Goal: Information Seeking & Learning: Find specific fact

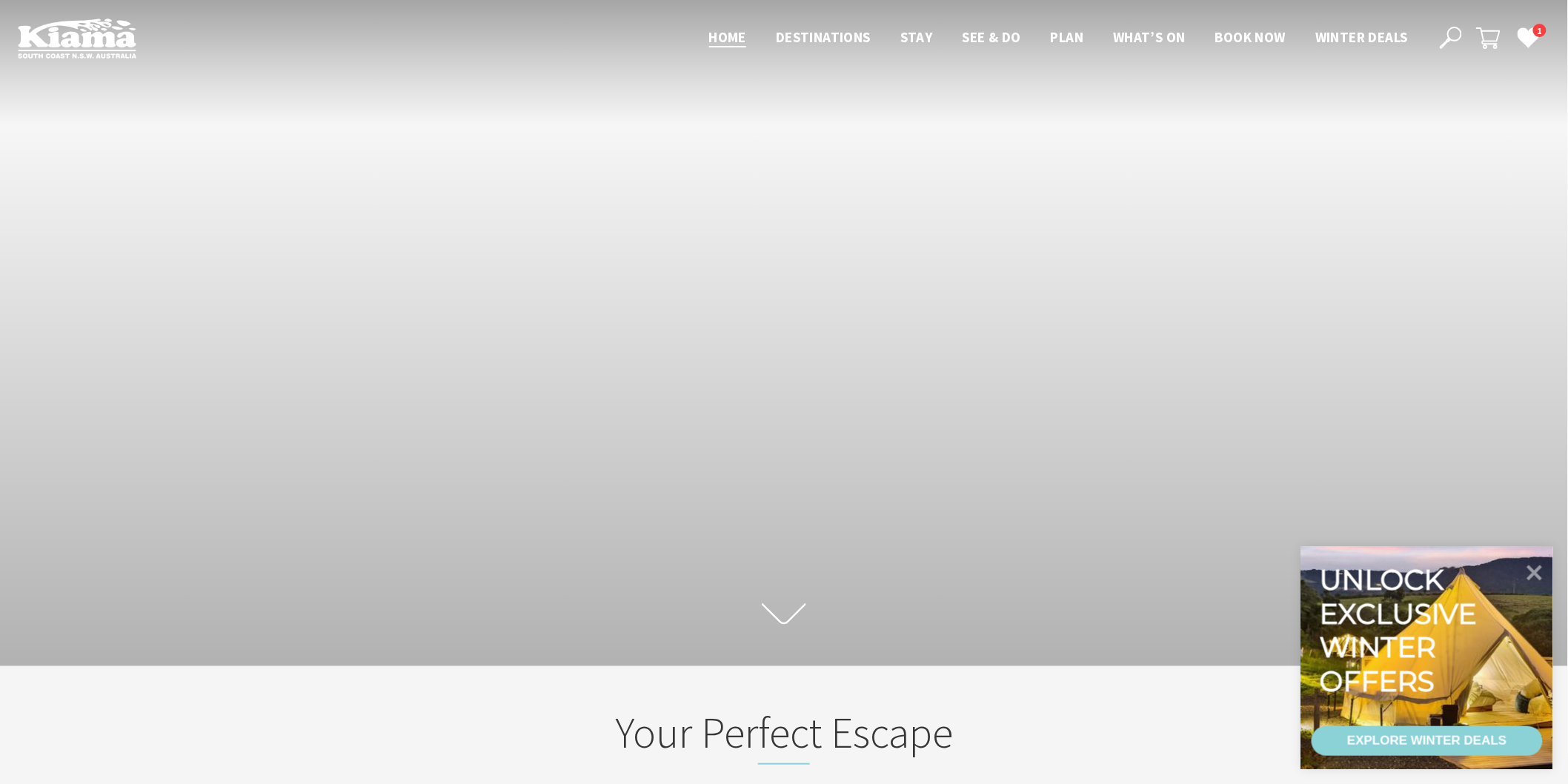
scroll to position [265, 1582]
click at [1454, 37] on icon at bounding box center [1451, 38] width 22 height 22
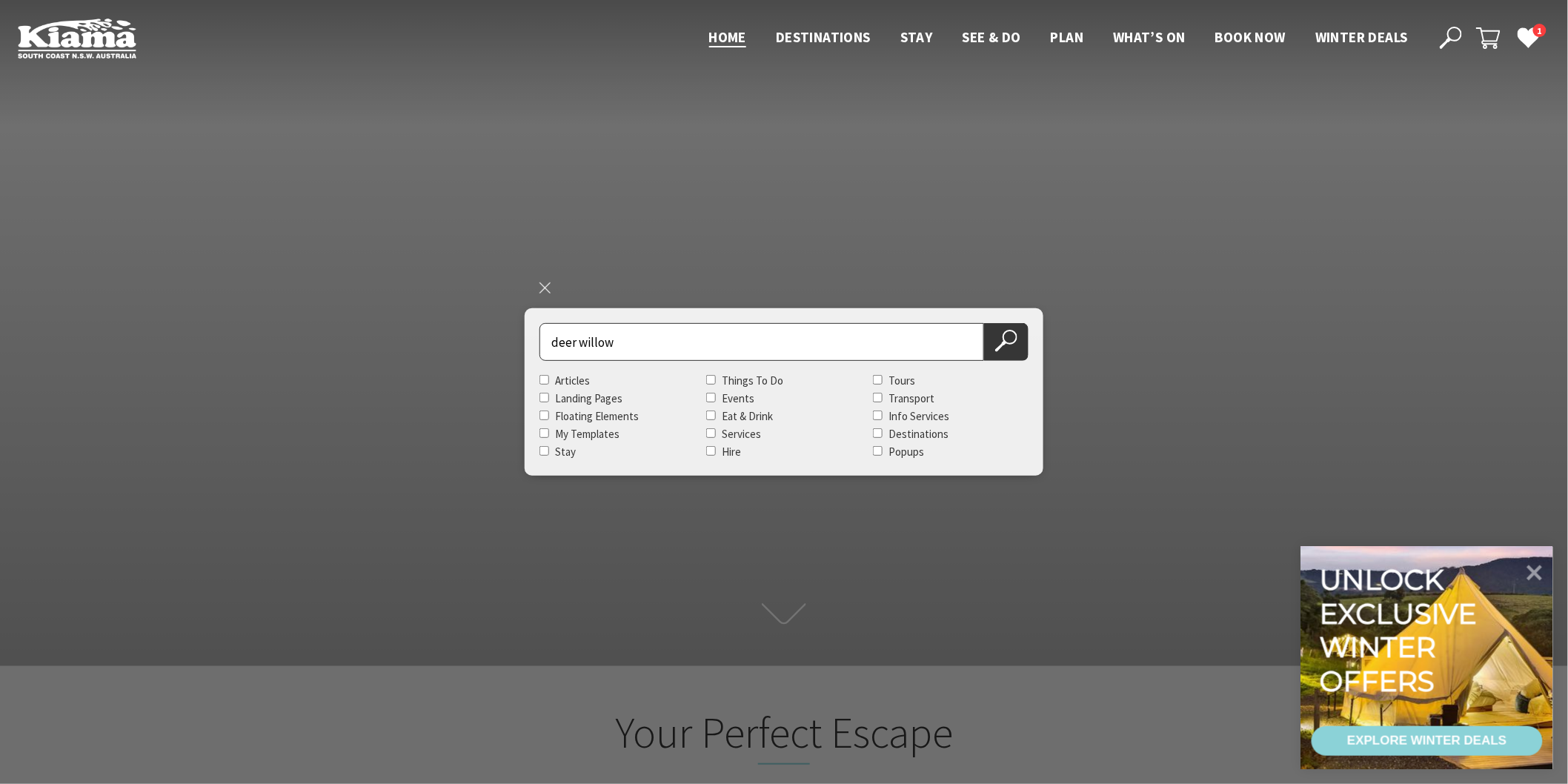
type input "deer willow"
click at [984, 323] on button "Search Now" at bounding box center [1006, 341] width 45 height 38
click at [1013, 337] on icon at bounding box center [1006, 340] width 22 height 22
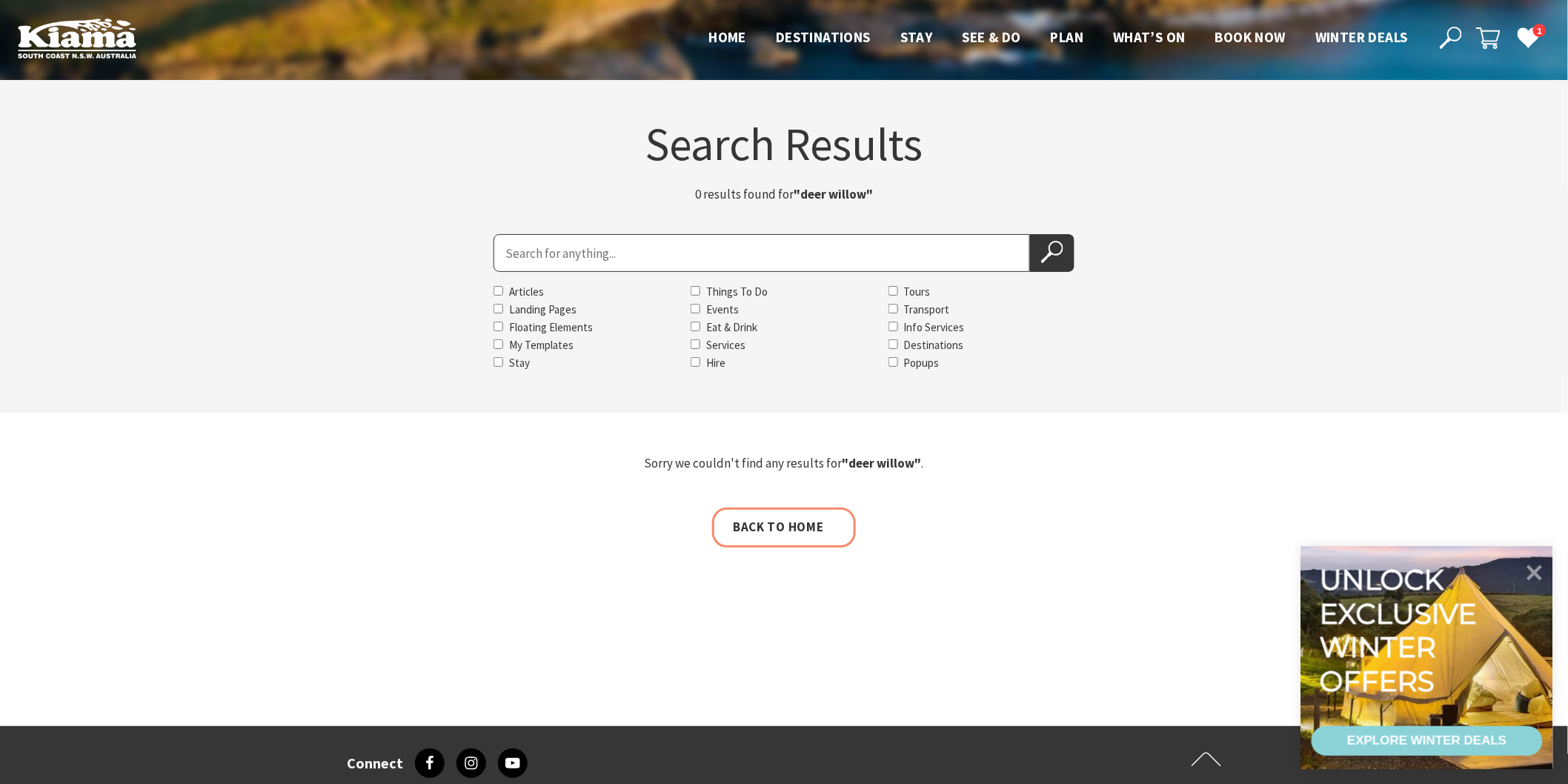
click at [557, 260] on input "Search for" at bounding box center [762, 253] width 537 height 38
type input "jungle giants"
click at [1030, 234] on button "Search Now" at bounding box center [1052, 253] width 45 height 38
click at [1047, 249] on icon at bounding box center [1052, 251] width 22 height 22
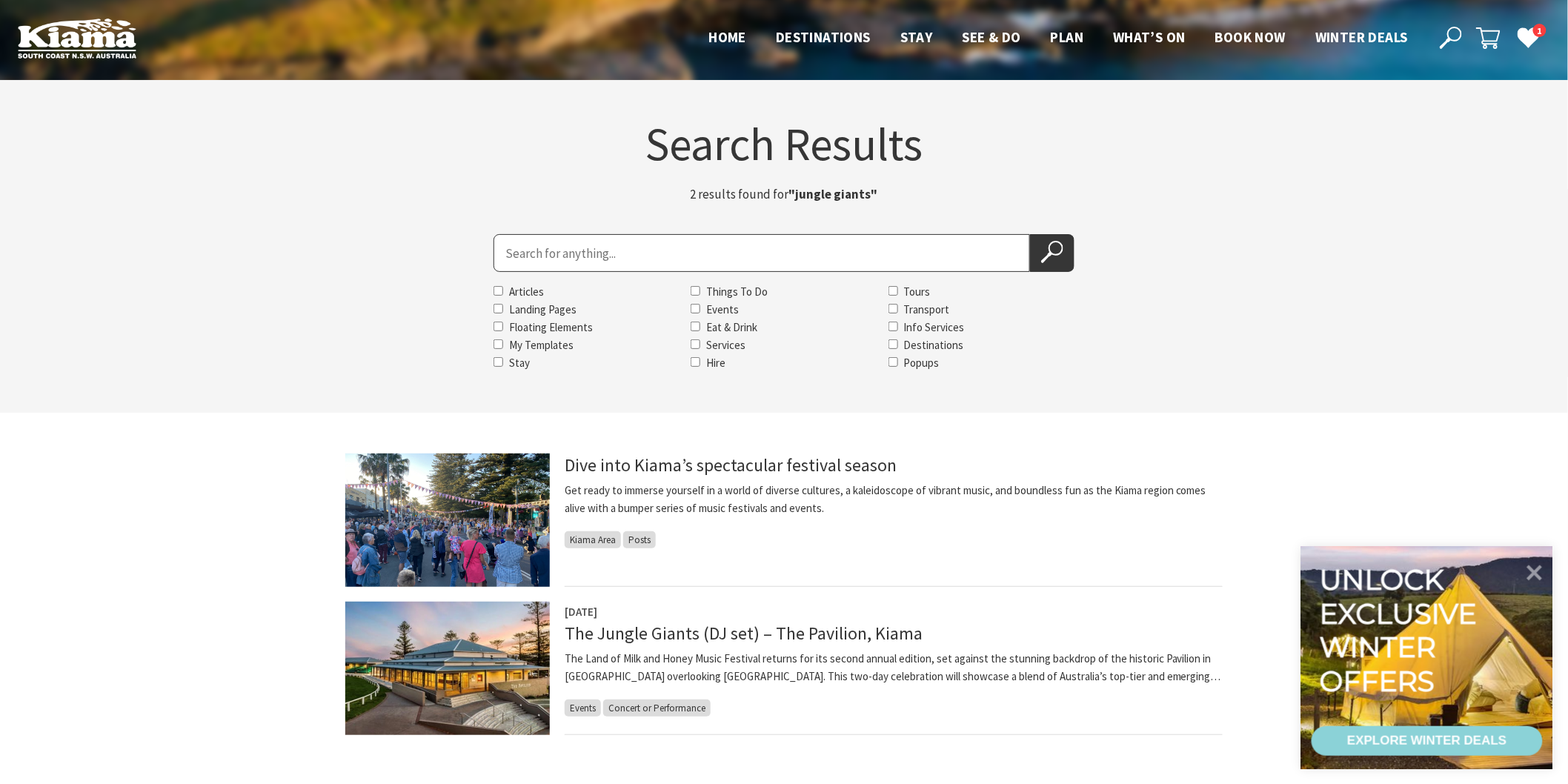
click at [516, 250] on input "Search for" at bounding box center [762, 253] width 537 height 38
type input "cosmos"
click at [1030, 234] on button "Search Now" at bounding box center [1052, 253] width 45 height 38
click at [1042, 253] on icon at bounding box center [1052, 251] width 22 height 22
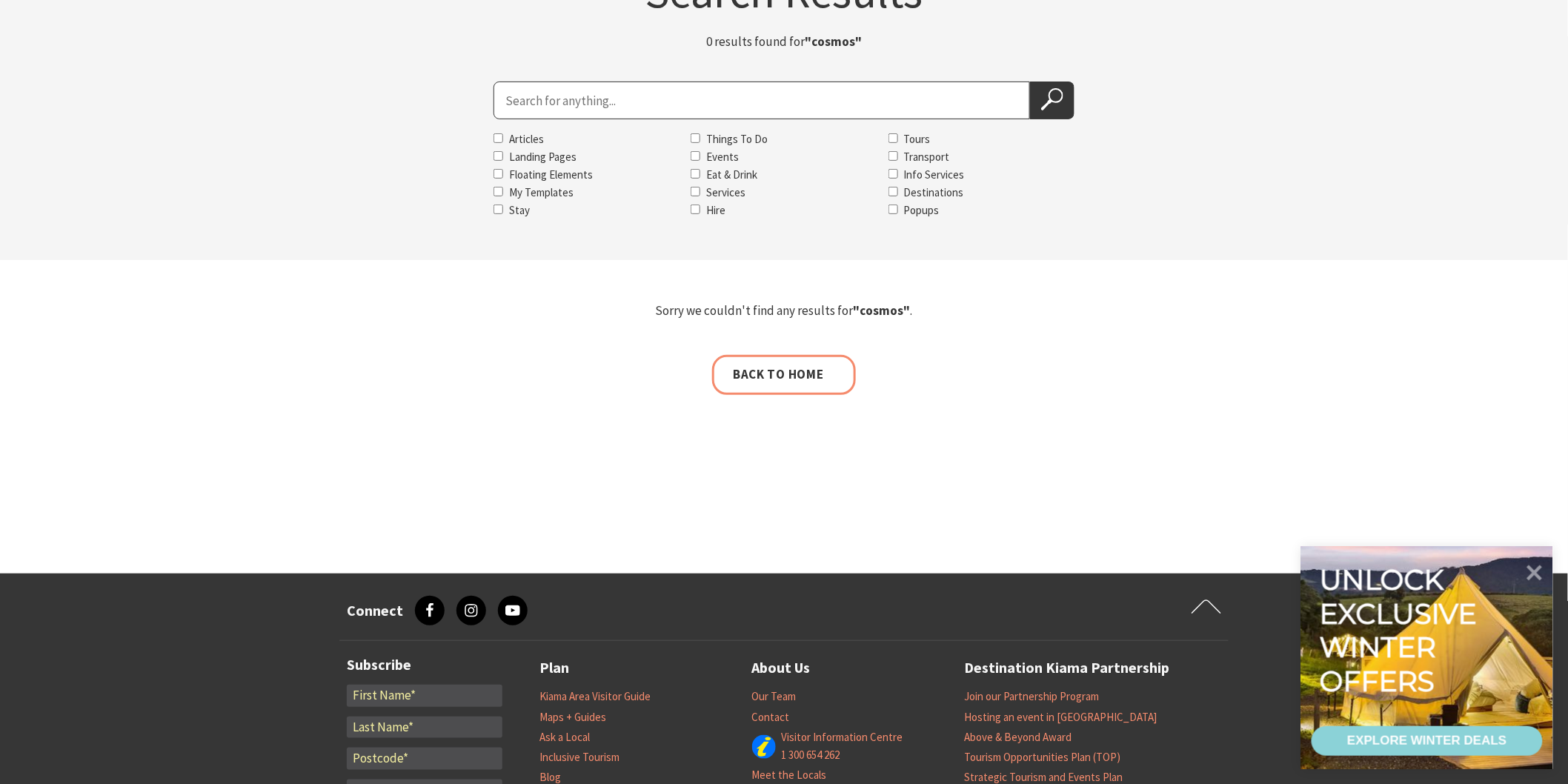
scroll to position [164, 0]
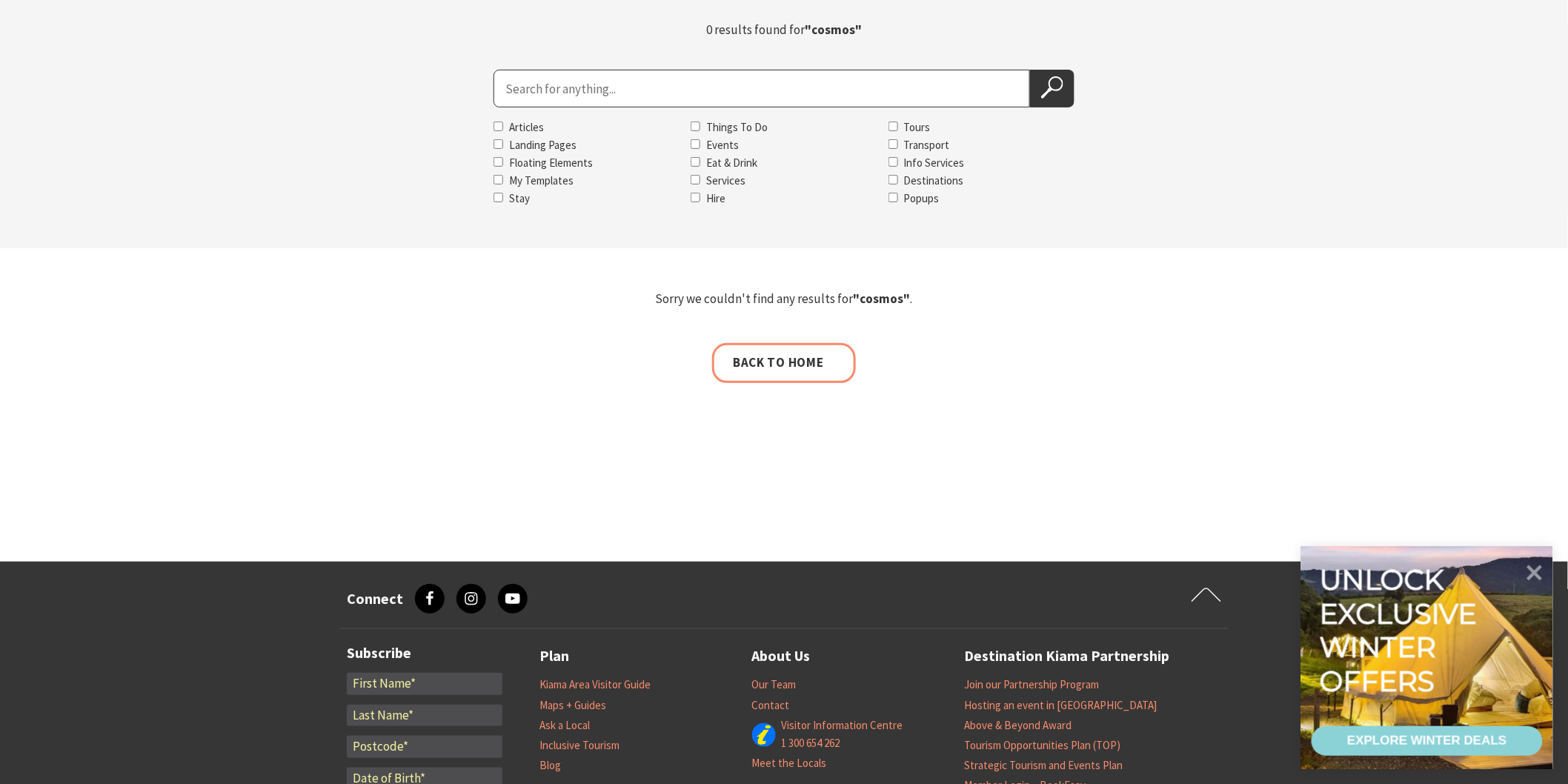
click at [532, 89] on input "Search for" at bounding box center [762, 88] width 537 height 38
type input "cos"
click at [1030, 70] on button "Search Now" at bounding box center [1052, 88] width 45 height 38
click at [1033, 94] on button "Search Now" at bounding box center [1052, 88] width 45 height 38
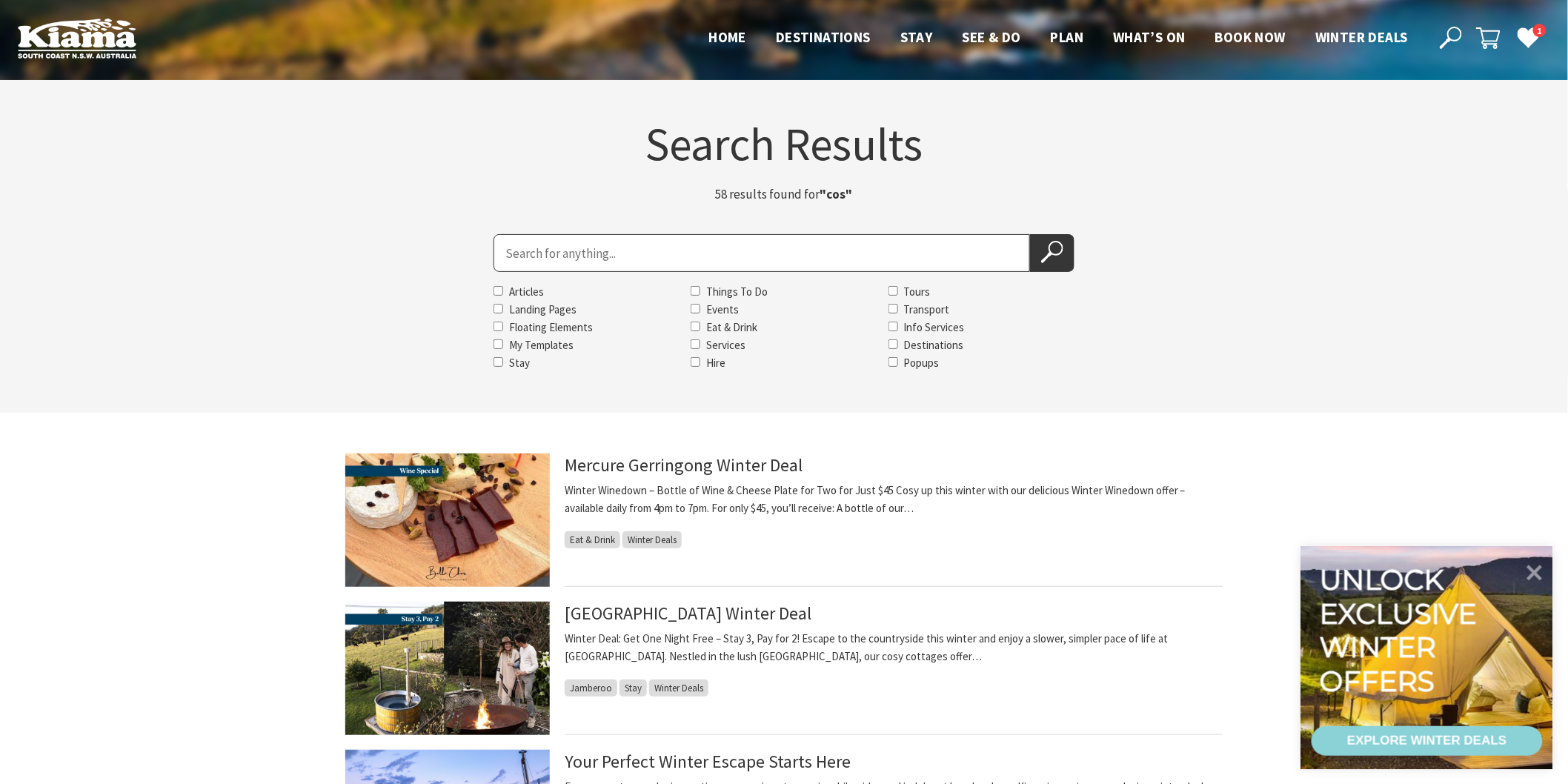
drag, startPoint x: 619, startPoint y: 257, endPoint x: 523, endPoint y: 245, distance: 96.7
click at [523, 245] on input "Search for" at bounding box center [762, 253] width 537 height 38
type input "cosm"
click at [1030, 234] on button "Search Now" at bounding box center [1052, 253] width 45 height 38
click at [1053, 254] on use at bounding box center [1051, 251] width 22 height 22
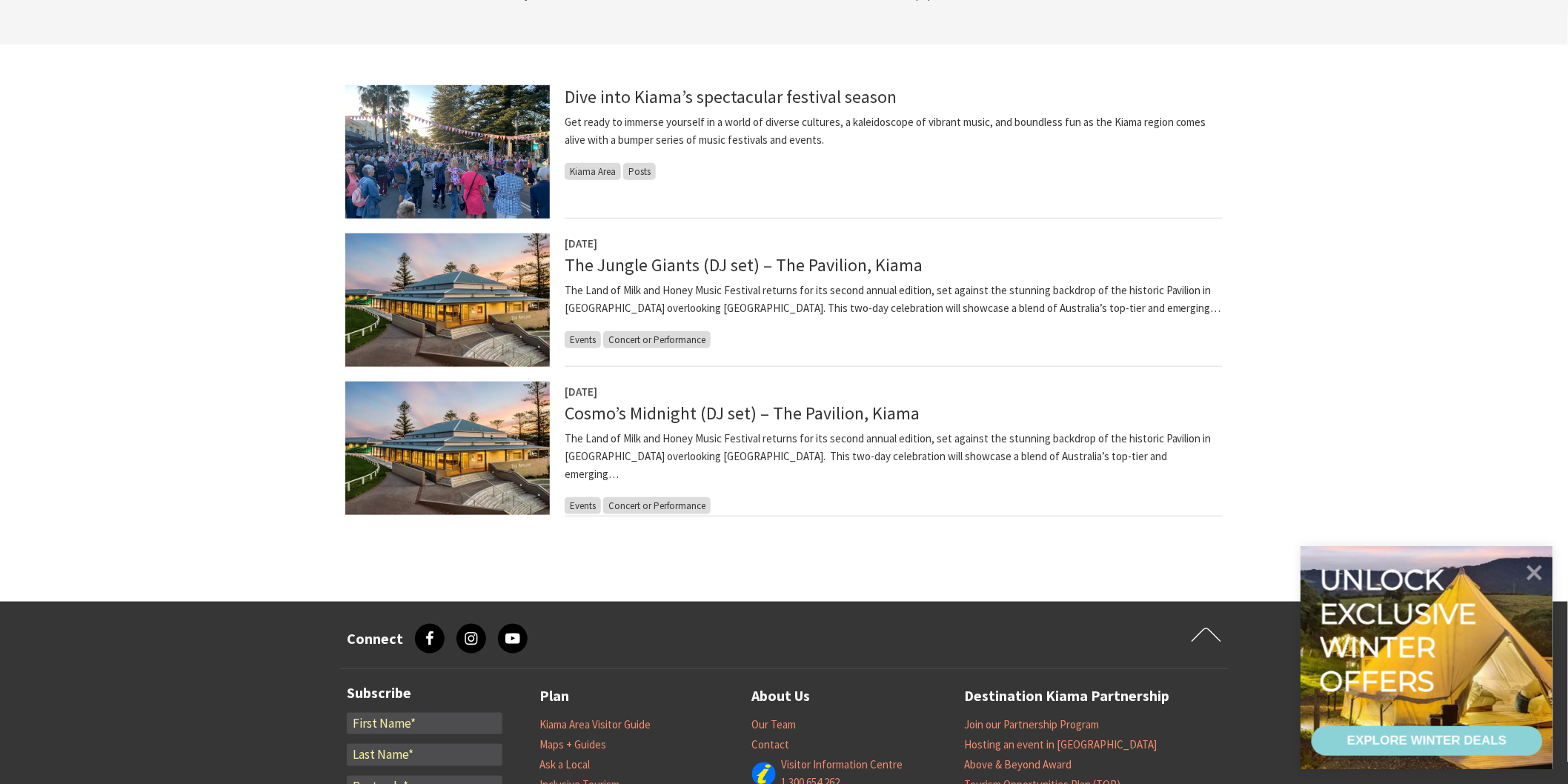
scroll to position [411, 0]
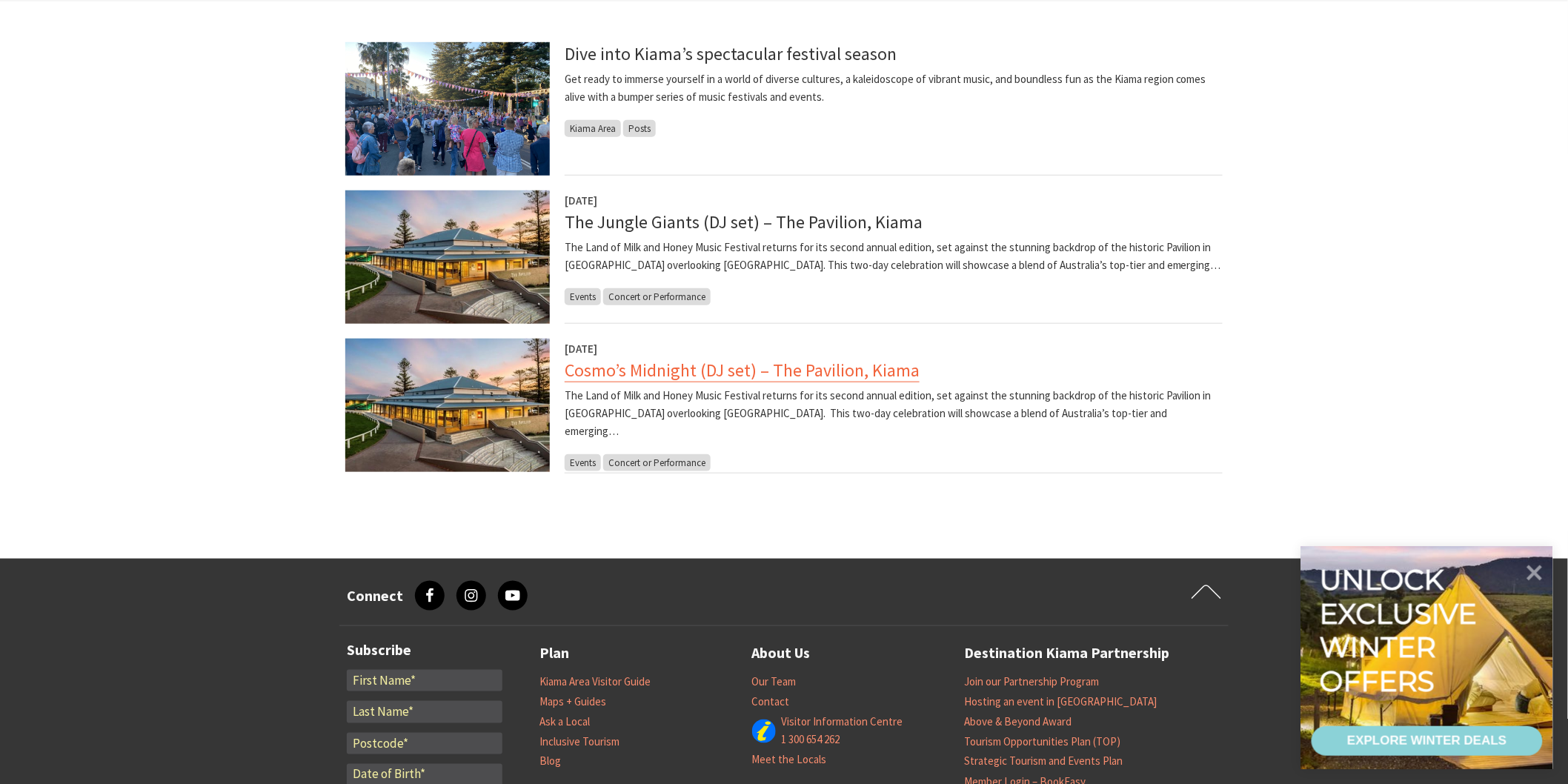
click at [628, 371] on link "Cosmo’s Midnight (DJ set) – The Pavilion, Kiama" at bounding box center [742, 370] width 355 height 24
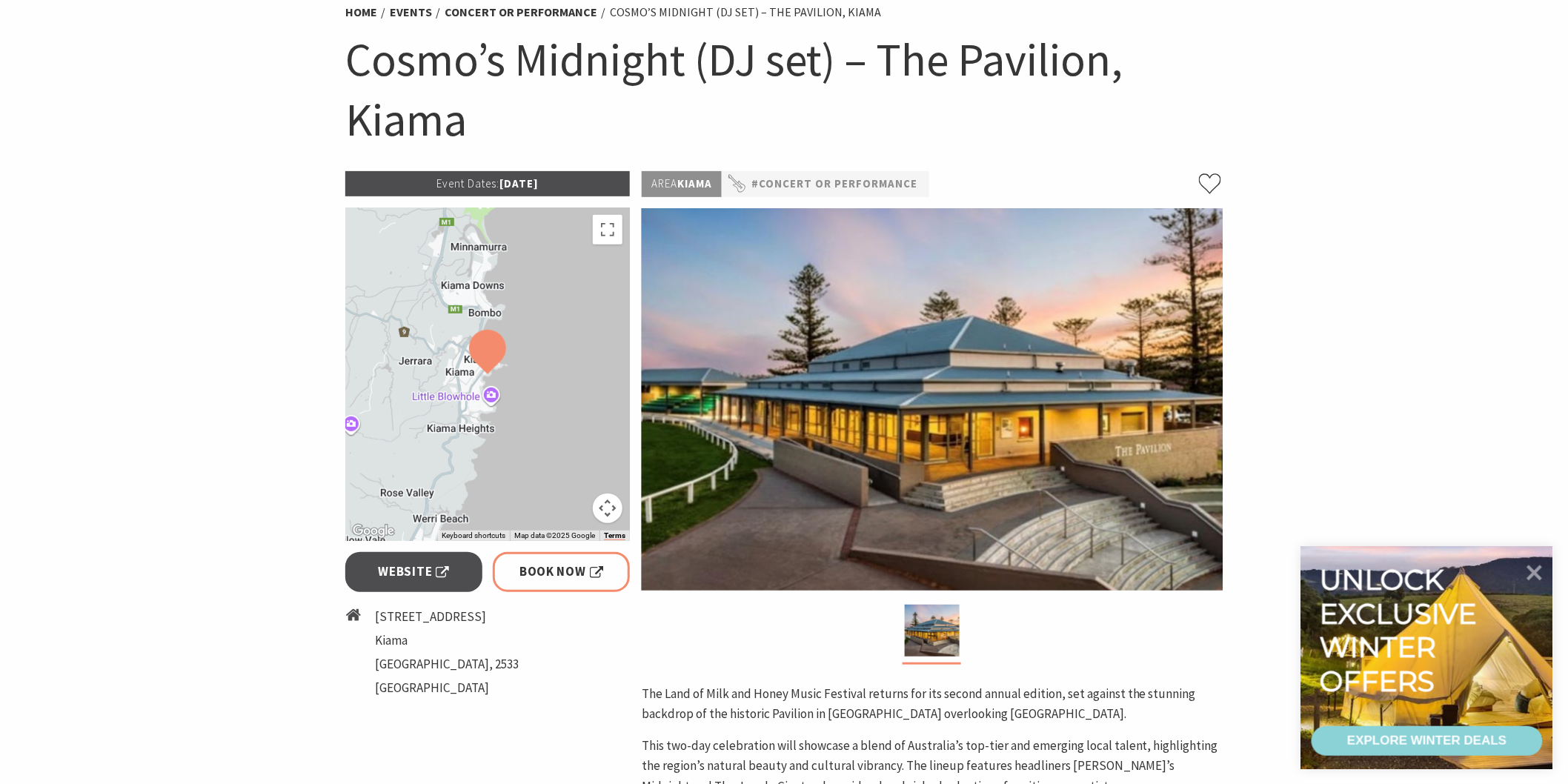
scroll to position [82, 0]
